Goal: Information Seeking & Learning: Learn about a topic

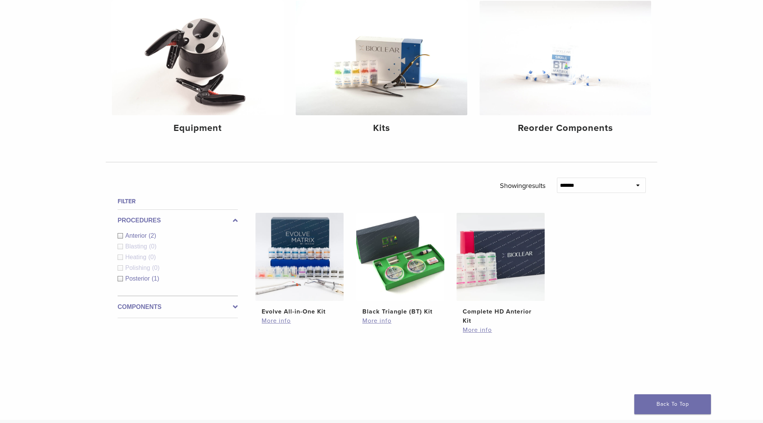
scroll to position [101, 0]
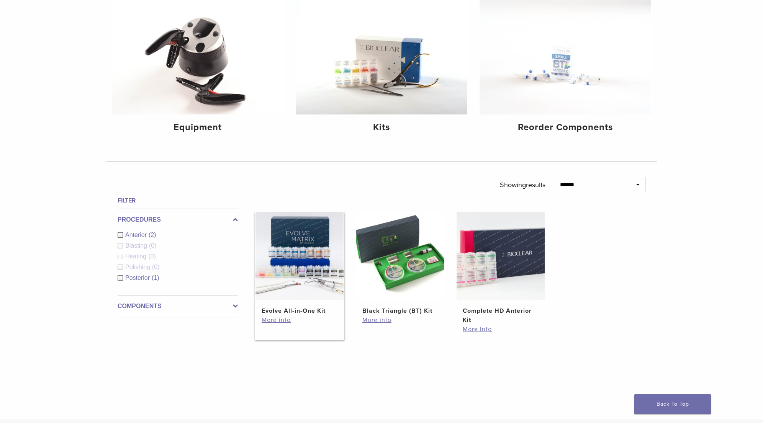
click at [290, 236] on img at bounding box center [299, 256] width 88 height 88
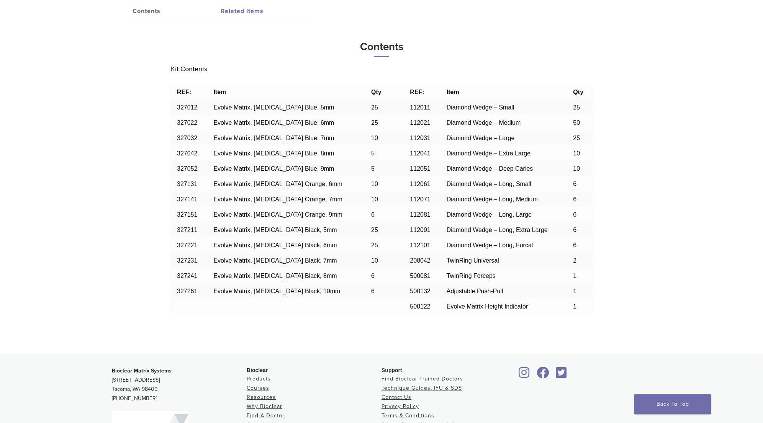
scroll to position [557, 0]
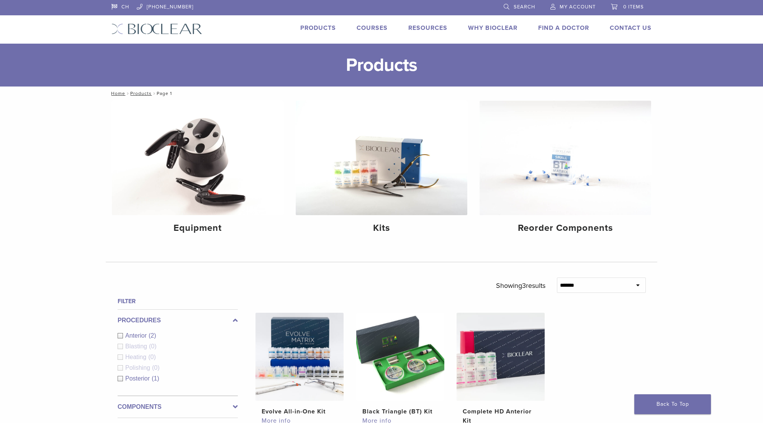
scroll to position [101, 0]
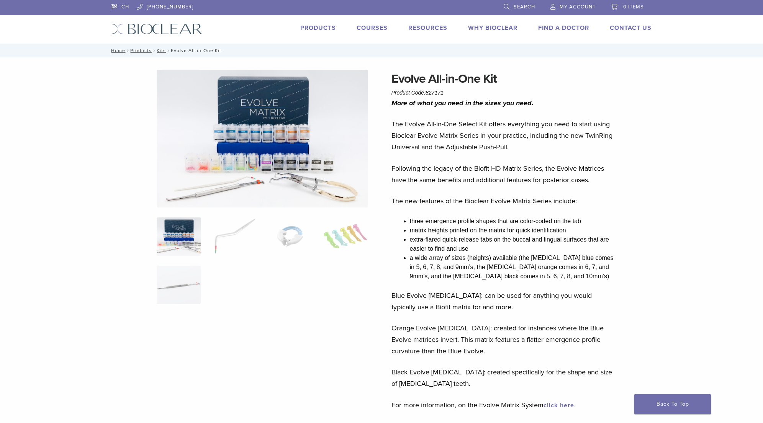
scroll to position [557, 0]
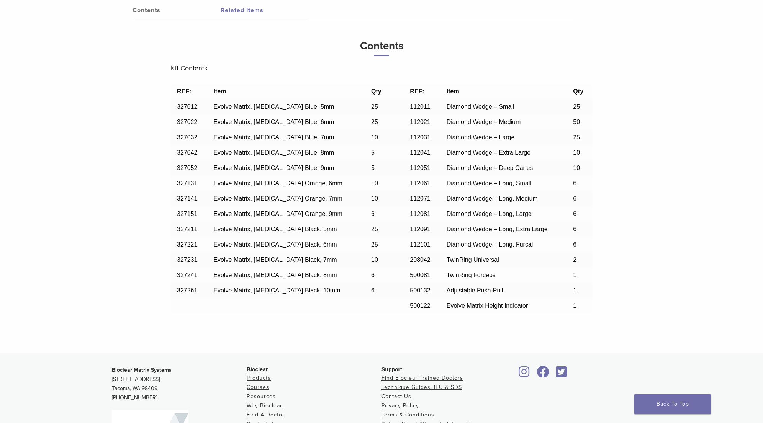
click at [489, 277] on td "TwinRing Forceps" at bounding box center [504, 275] width 127 height 15
drag, startPoint x: 495, startPoint y: 292, endPoint x: 393, endPoint y: 291, distance: 102.3
click at [393, 292] on tr "327261 Evolve Matrix, [MEDICAL_DATA] Black, 10mm 6 500132 Adjustable Push-Pull 1" at bounding box center [381, 290] width 421 height 15
copy tr "500132 Adjustable Push-Pull"
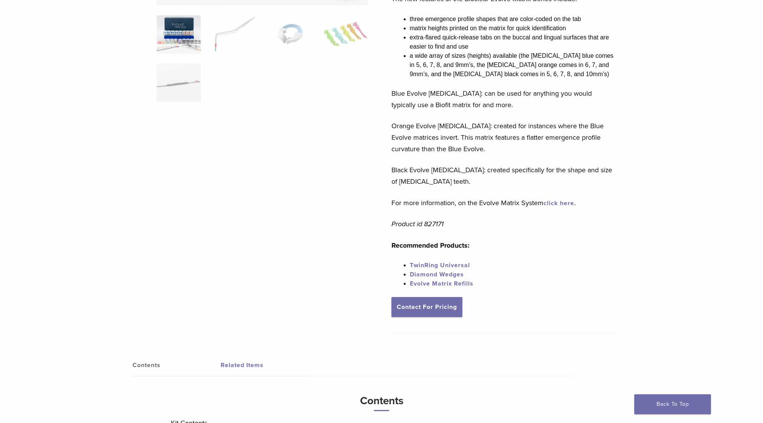
scroll to position [90, 0]
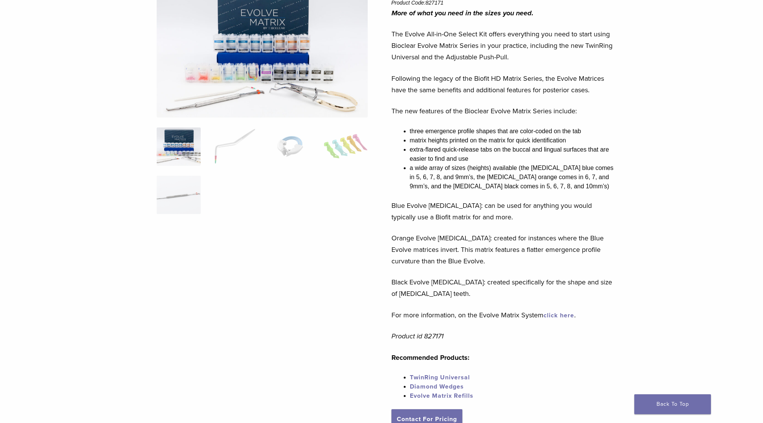
click at [473, 96] on div "More of what you need in the sizes you need. The Evolve All-in-One Select Kit o…" at bounding box center [503, 208] width 225 height 402
